Goal: Transaction & Acquisition: Purchase product/service

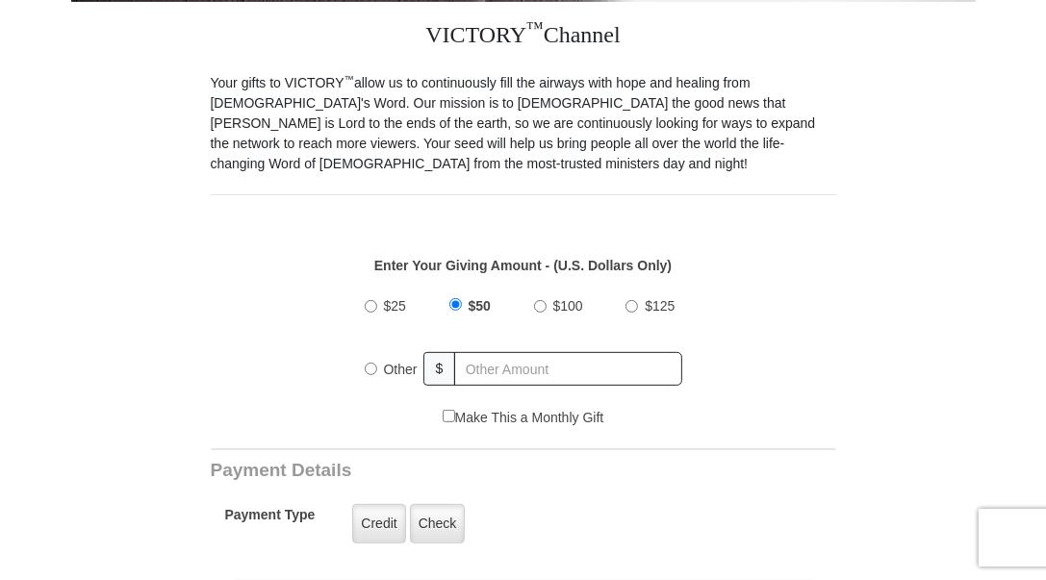
click at [542, 283] on div "$100" at bounding box center [562, 307] width 56 height 48
click at [537, 300] on input "$100" at bounding box center [540, 306] width 13 height 13
radio input "true"
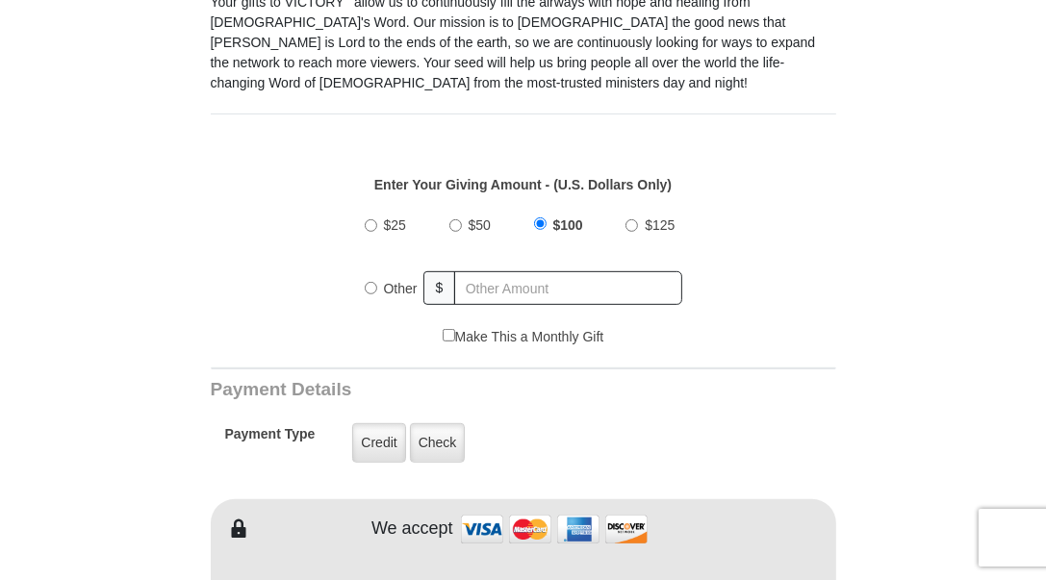
scroll to position [577, 0]
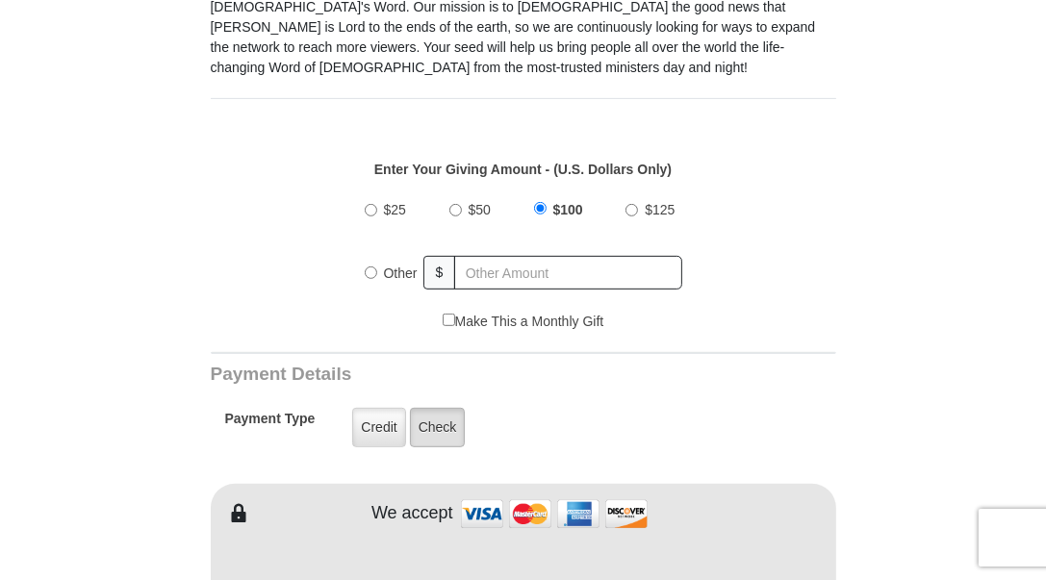
click at [441, 408] on label "Check" at bounding box center [438, 427] width 56 height 39
click at [0, 0] on input "Check" at bounding box center [0, 0] width 0 height 0
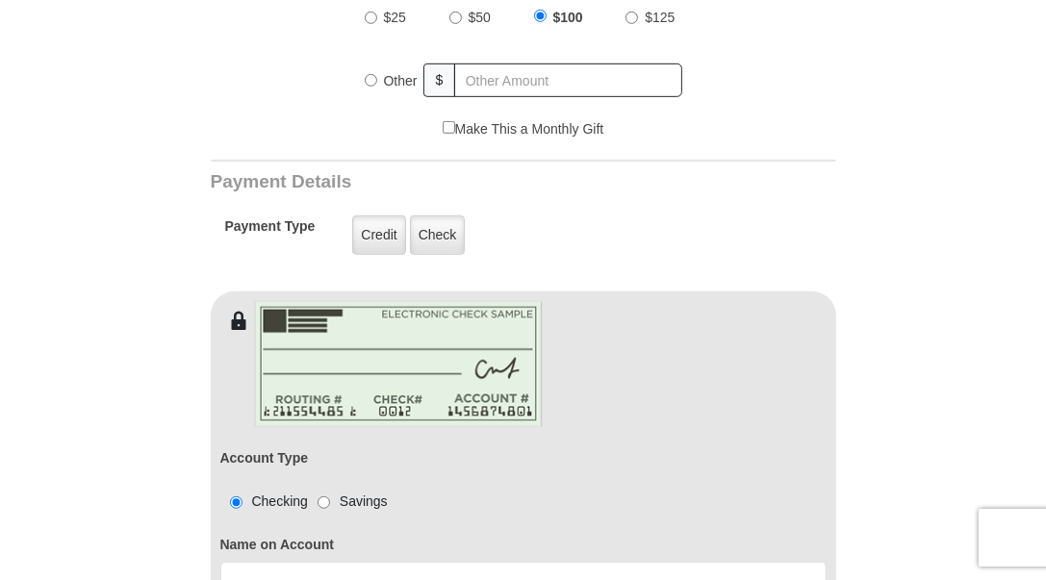
scroll to position [962, 0]
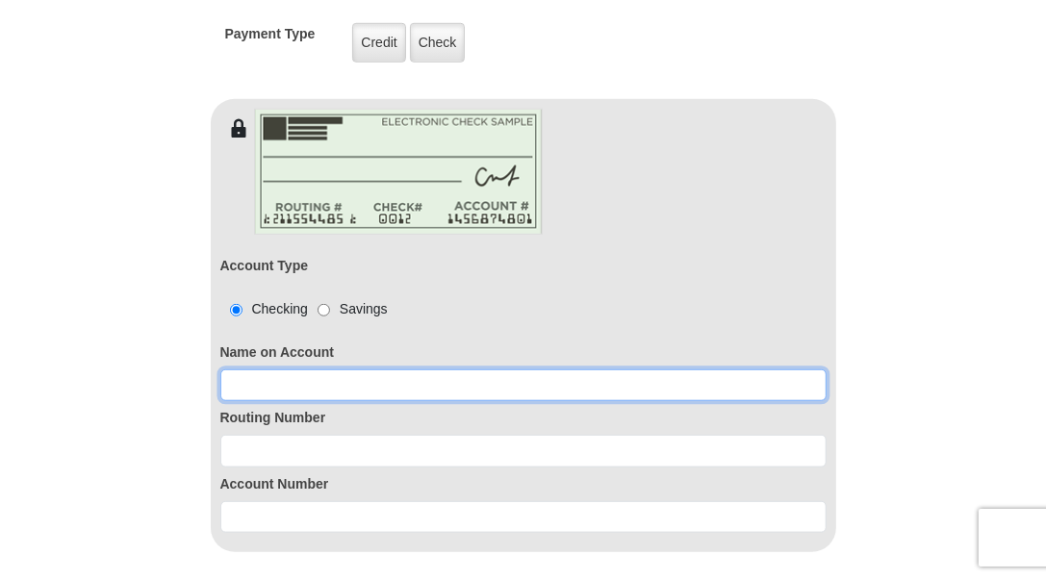
click at [243, 369] on input at bounding box center [523, 385] width 606 height 33
type input "j"
type input "[PERSON_NAME] AND [PERSON_NAME]"
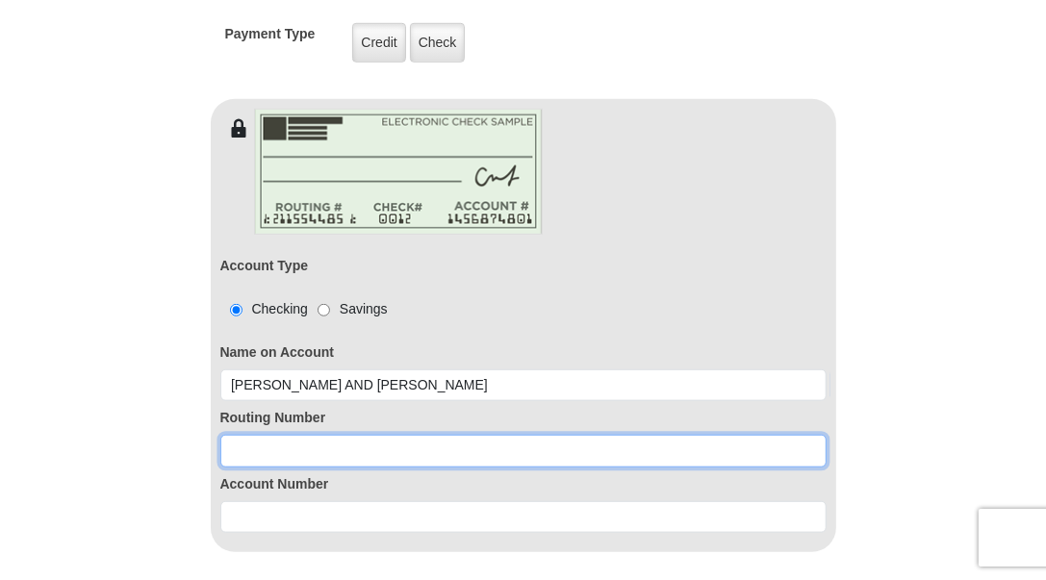
click at [231, 435] on input at bounding box center [523, 451] width 606 height 33
type input "124001545"
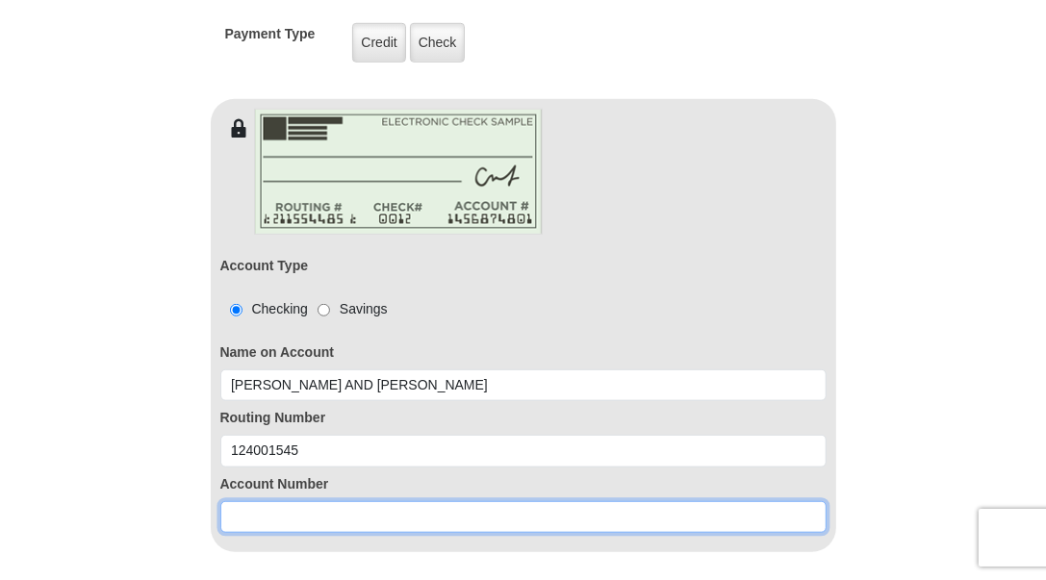
click at [223, 501] on input at bounding box center [523, 517] width 606 height 33
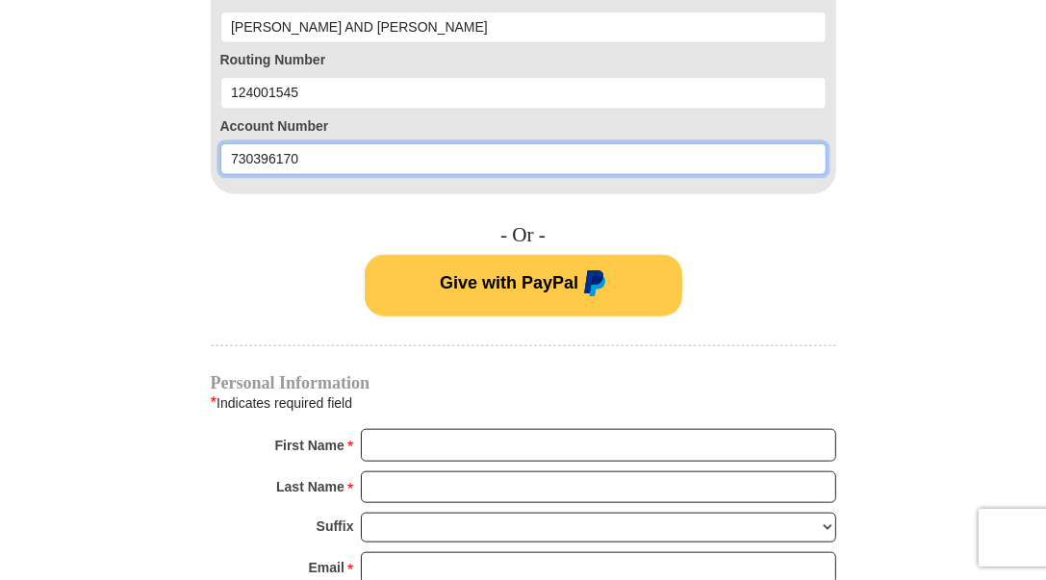
scroll to position [1347, 0]
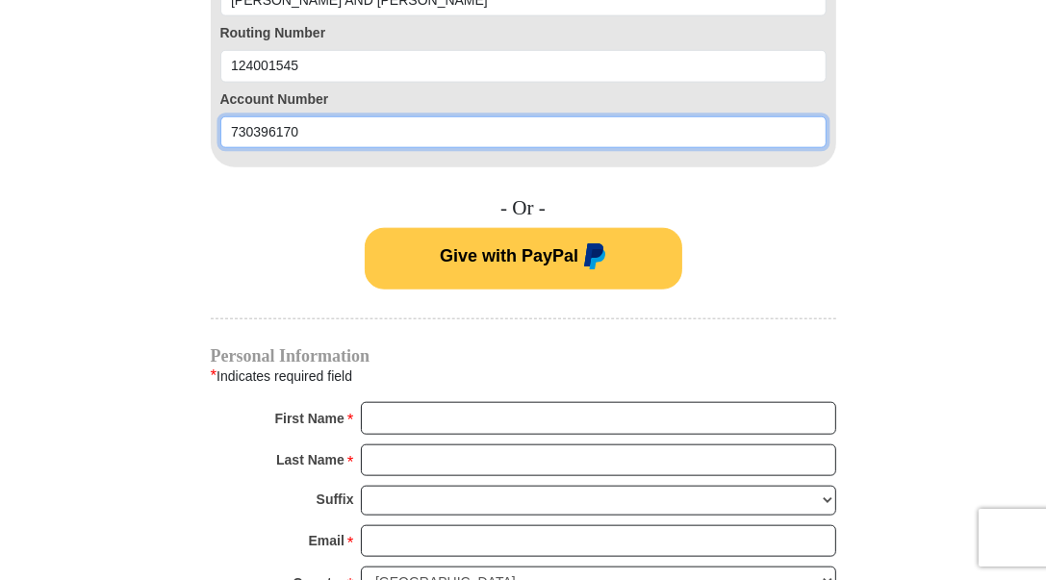
type input "730396170"
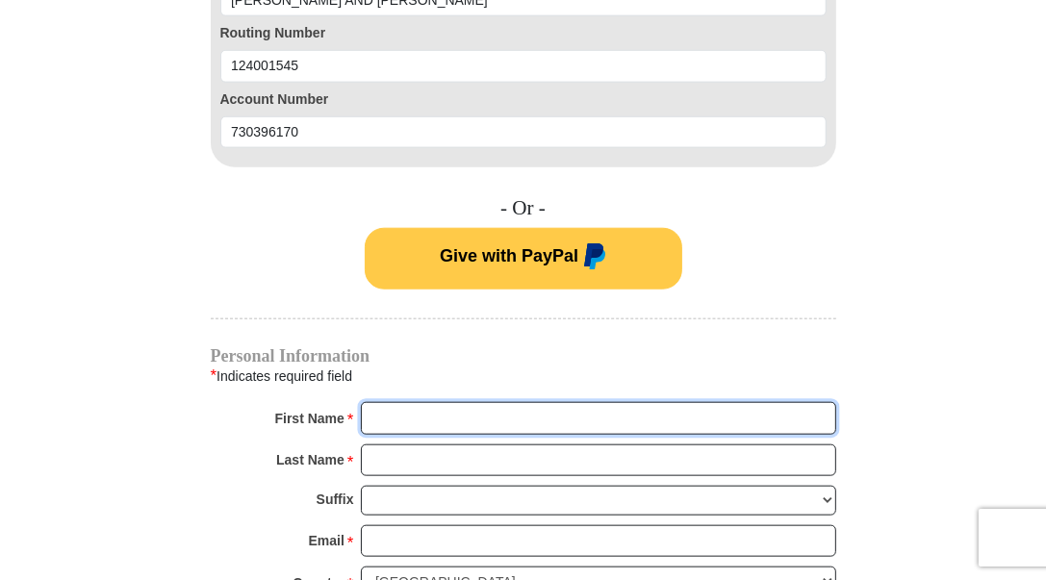
click at [376, 402] on input "First Name *" at bounding box center [598, 418] width 475 height 33
type input "[PERSON_NAME] and [PERSON_NAME]"
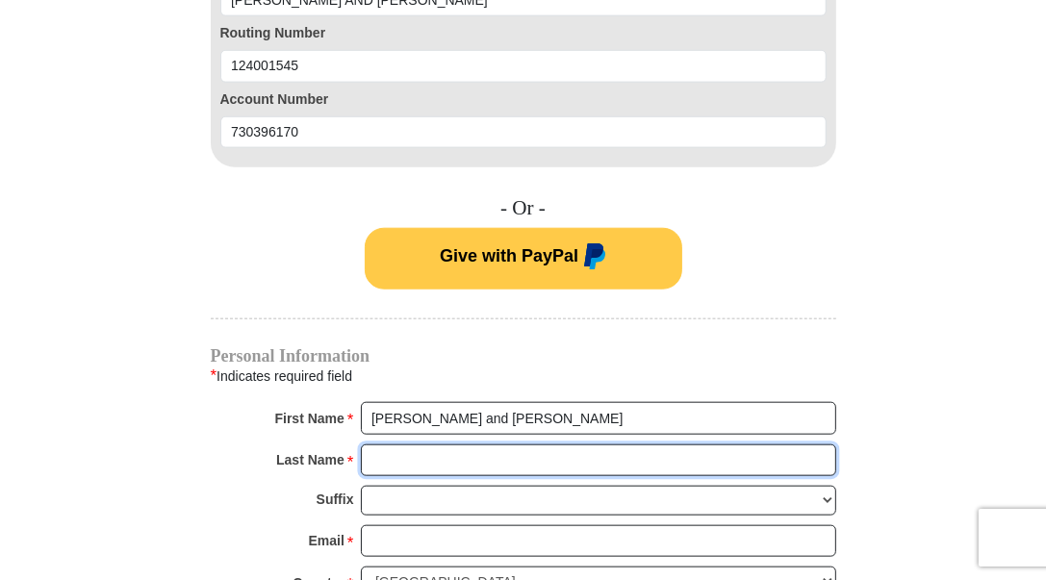
type input "[PERSON_NAME]"
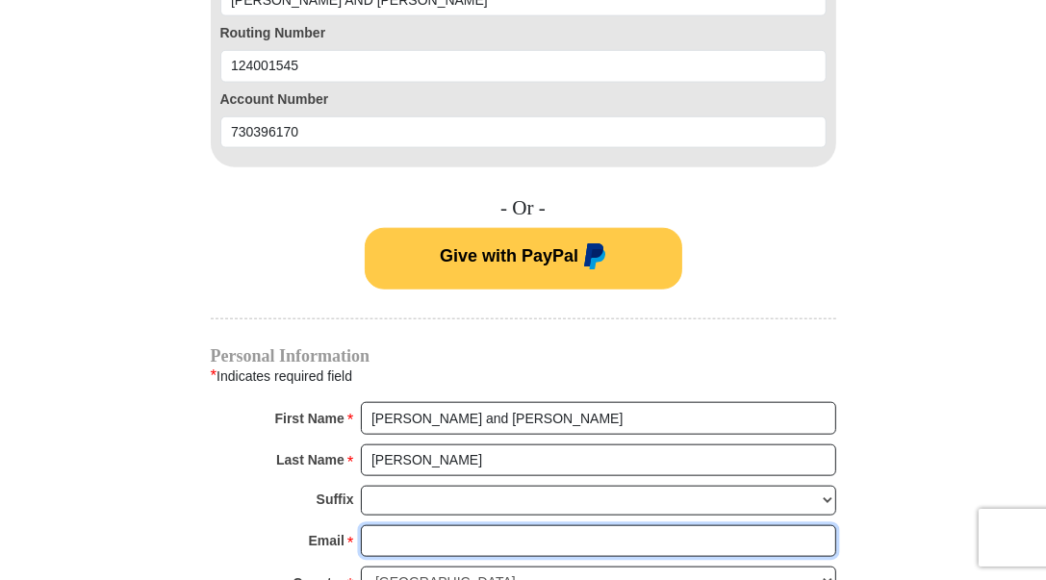
type input "[EMAIL_ADDRESS][DOMAIN_NAME]"
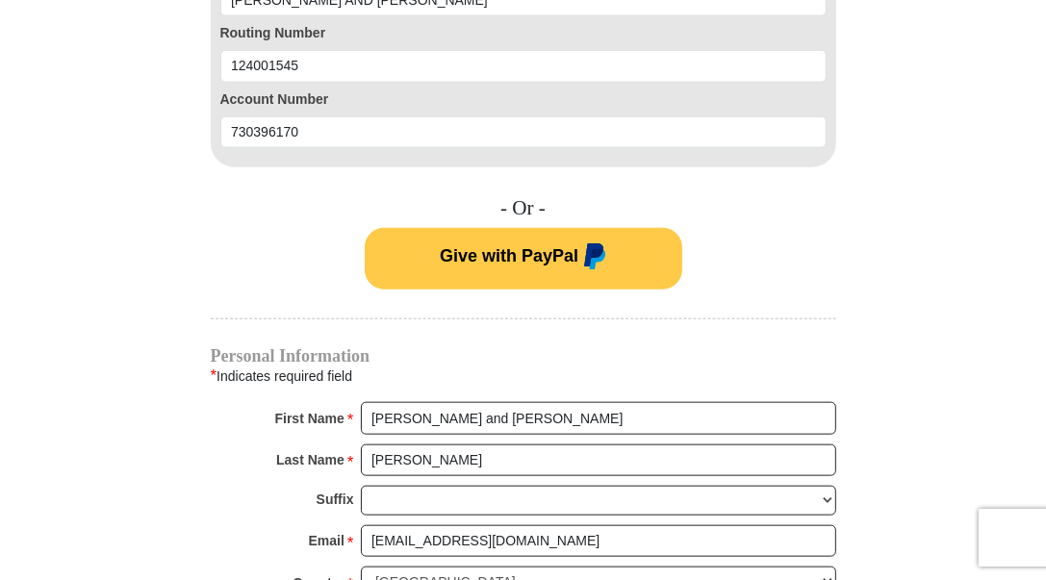
type input "[GEOGRAPHIC_DATA]"
type input "[US_STATE]"
select select "UT"
type input "84780"
type input "4065707957"
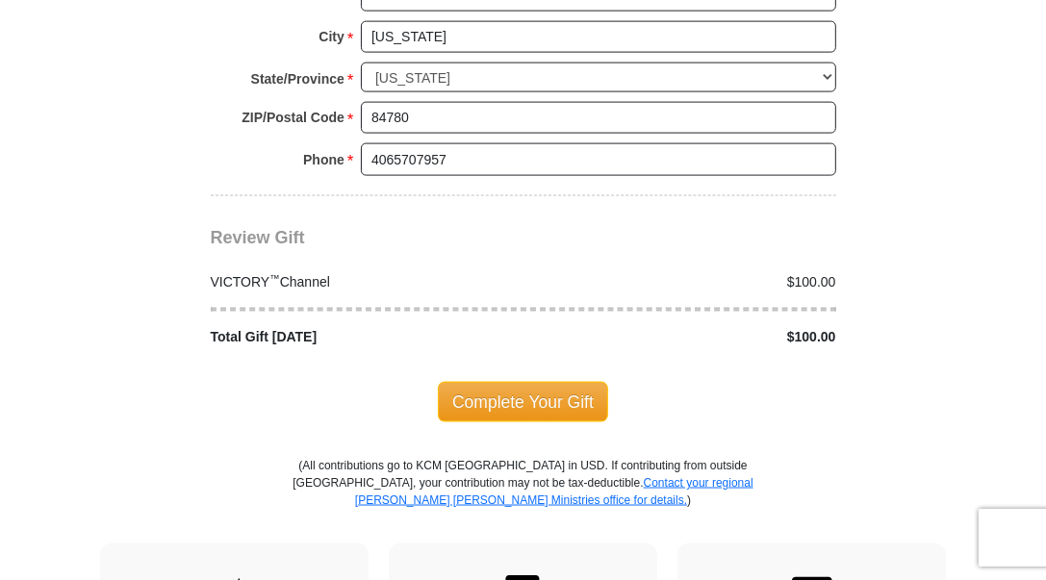
scroll to position [1924, 0]
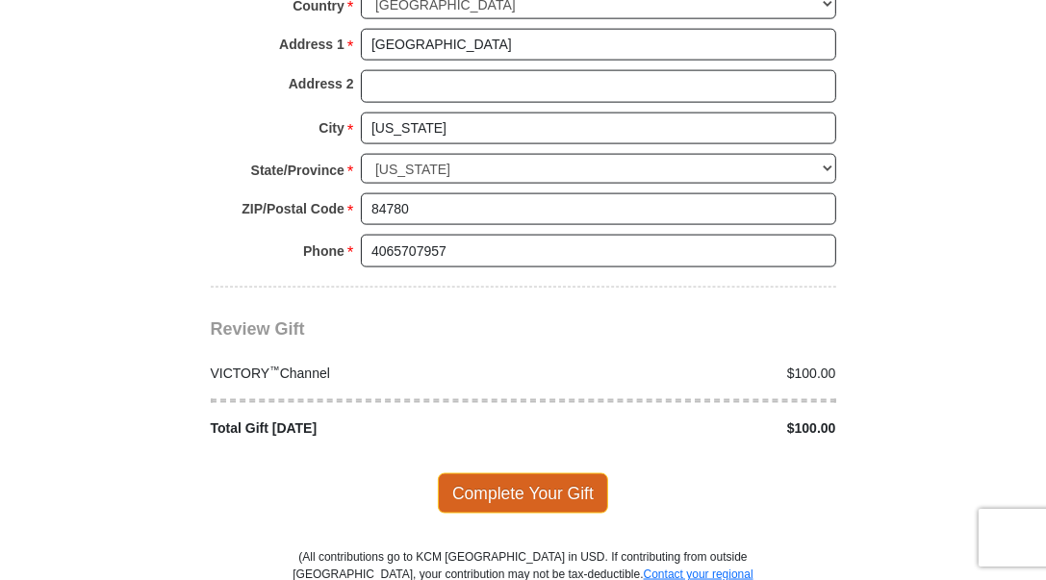
click at [519, 473] on span "Complete Your Gift" at bounding box center [523, 493] width 170 height 40
